Goal: Transaction & Acquisition: Download file/media

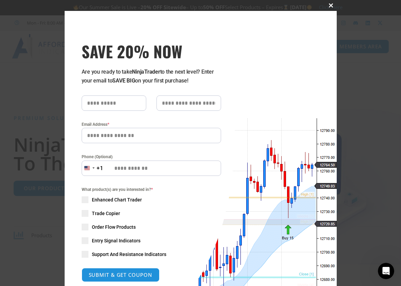
click at [329, 8] on button "Close this module" at bounding box center [331, 5] width 11 height 11
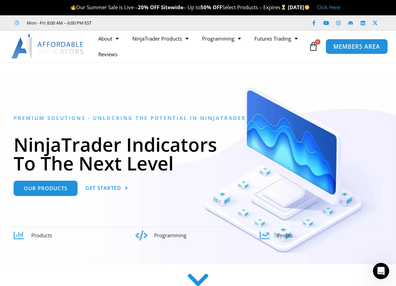
click at [354, 47] on span "MEMBERS AREA" at bounding box center [357, 47] width 47 height 6
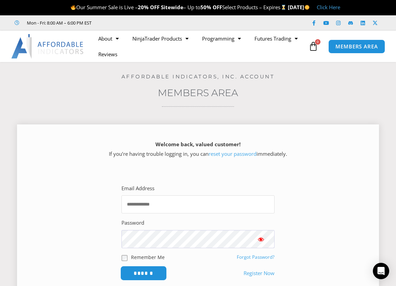
type input "**********"
click at [140, 276] on input "******" at bounding box center [143, 272] width 47 height 15
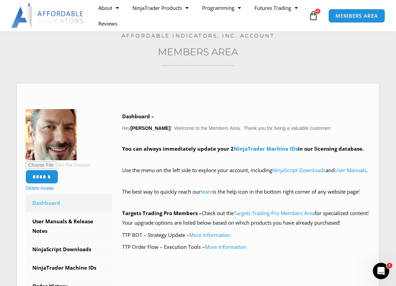
scroll to position [62, 0]
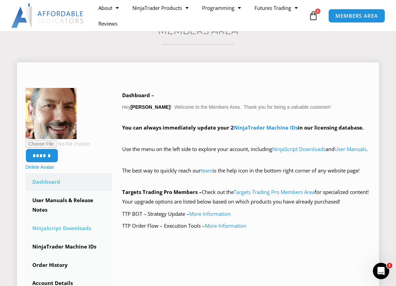
click at [78, 224] on link "NinjaScript Downloads" at bounding box center [69, 228] width 86 height 18
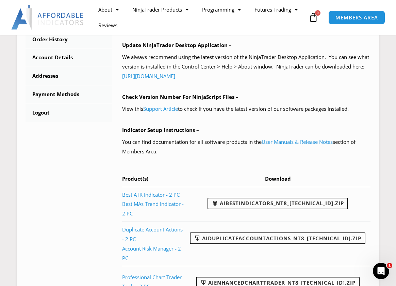
scroll to position [282, 0]
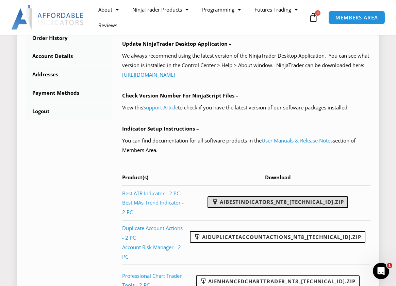
click at [294, 200] on link "AIBestIndicators_NT8_25.8.12.1.zip" at bounding box center [278, 202] width 141 height 12
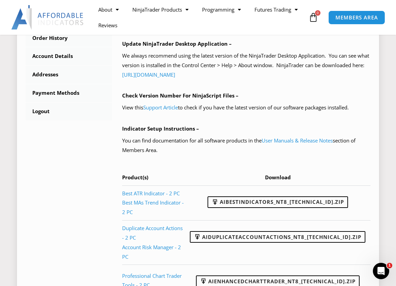
click at [269, 167] on div "NinjaScript Download & Installation – Please read everything for a complete und…" at bounding box center [246, 148] width 249 height 574
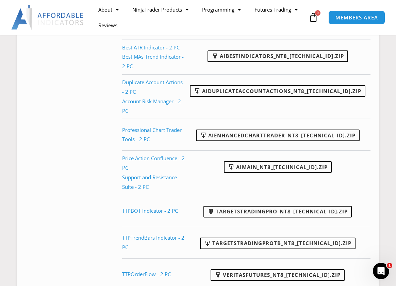
scroll to position [431, 0]
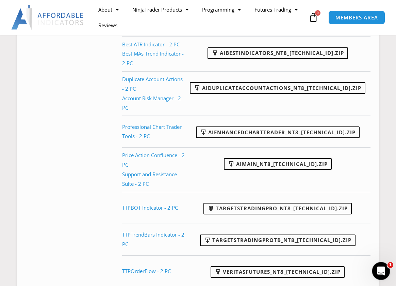
click at [377, 273] on div "Open Intercom Messenger" at bounding box center [380, 269] width 22 height 22
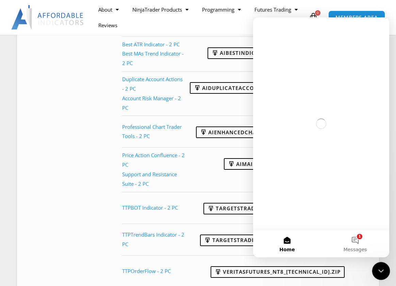
scroll to position [0, 0]
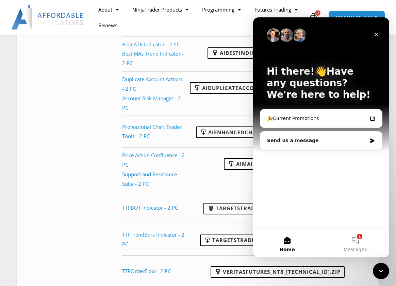
click at [377, 32] on icon "Close" at bounding box center [376, 34] width 5 height 5
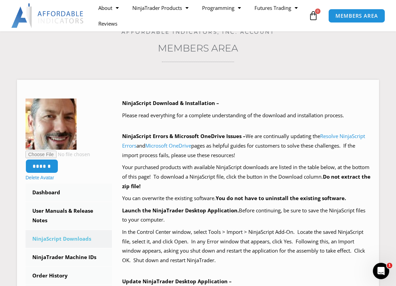
scroll to position [37, 0]
